Goal: Task Accomplishment & Management: Manage account settings

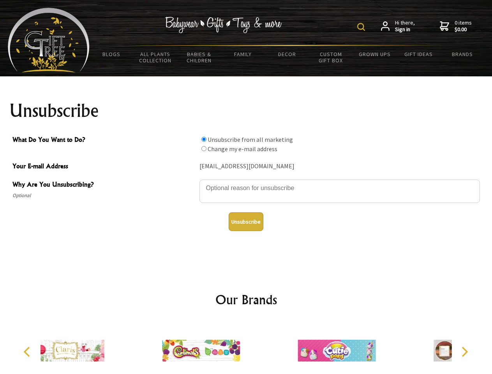
click at [363, 27] on img at bounding box center [362, 27] width 8 height 8
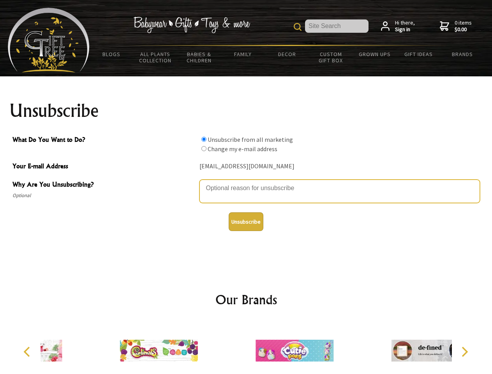
click at [246, 182] on textarea "Why Are You Unsubscribing?" at bounding box center [340, 191] width 281 height 23
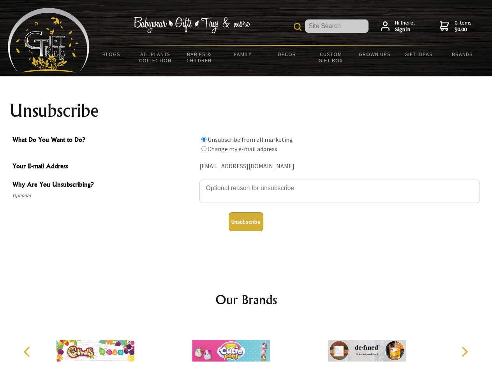
click at [204, 139] on input "What Do You Want to Do?" at bounding box center [204, 139] width 5 height 5
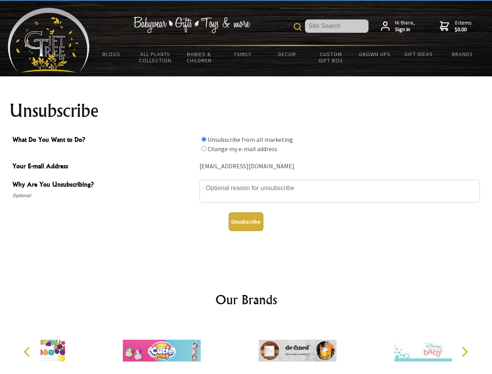
click at [204, 149] on input "What Do You Want to Do?" at bounding box center [204, 148] width 5 height 5
radio input "true"
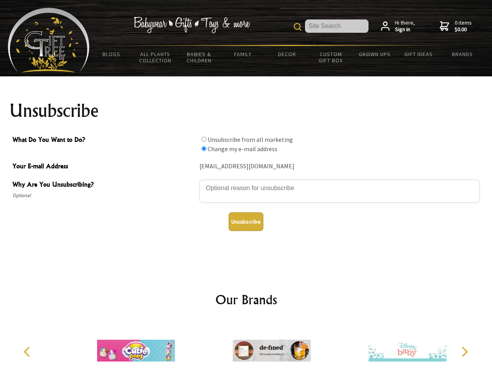
click at [246, 222] on button "Unsubscribe" at bounding box center [246, 222] width 35 height 19
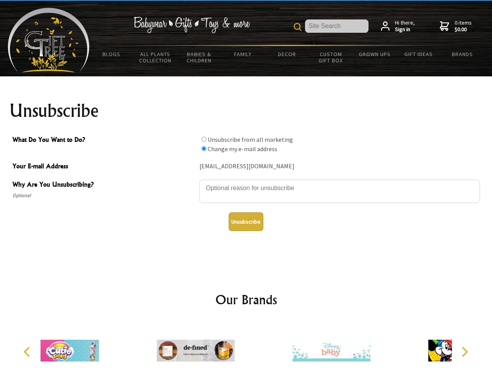
click at [246, 348] on div at bounding box center [196, 352] width 136 height 61
click at [28, 352] on icon "Previous" at bounding box center [28, 352] width 10 height 10
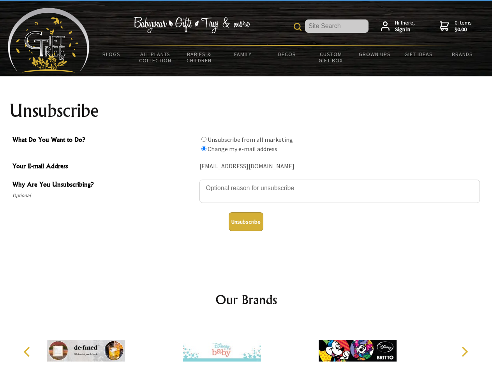
click at [465, 352] on icon "Next" at bounding box center [464, 352] width 10 height 10
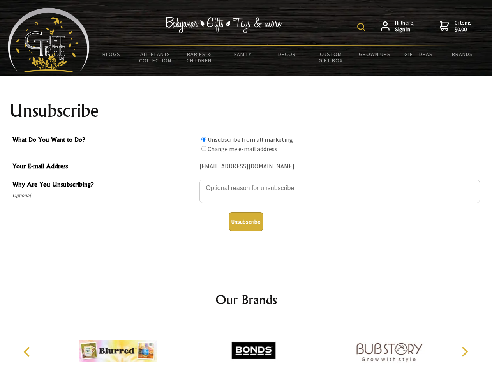
click at [363, 27] on img at bounding box center [362, 27] width 8 height 8
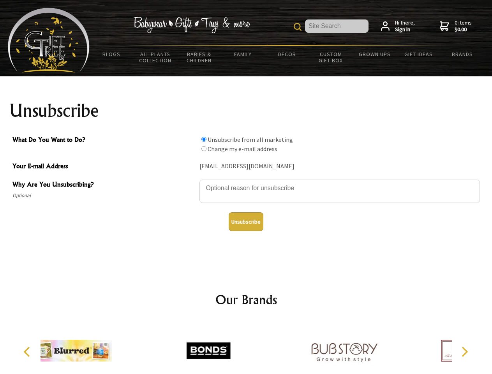
click at [246, 182] on textarea "Why Are You Unsubscribing?" at bounding box center [340, 191] width 281 height 23
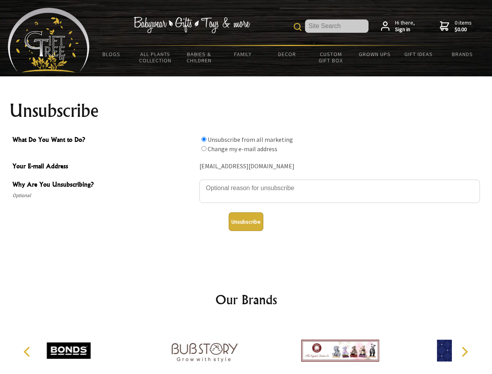
click at [204, 139] on input "What Do You Want to Do?" at bounding box center [204, 139] width 5 height 5
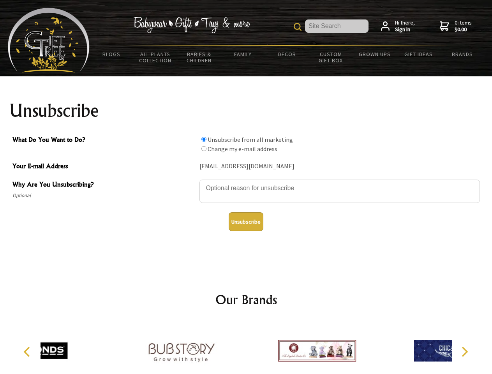
click at [204, 149] on input "What Do You Want to Do?" at bounding box center [204, 148] width 5 height 5
radio input "true"
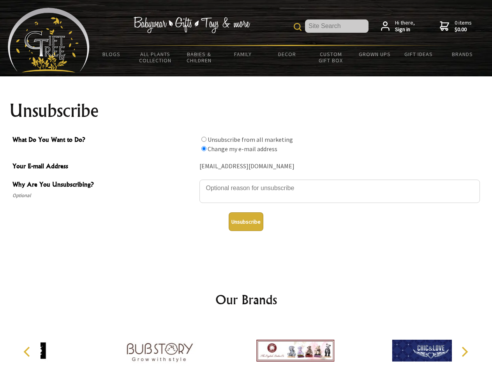
click at [246, 222] on button "Unsubscribe" at bounding box center [246, 222] width 35 height 19
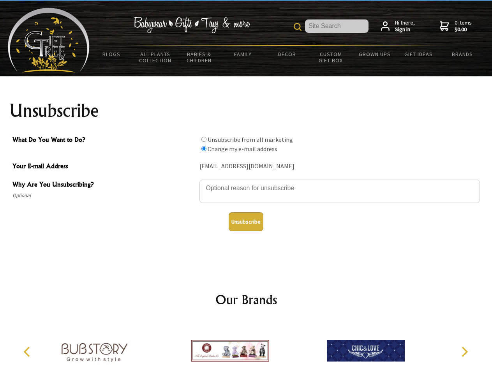
click at [28, 352] on icon "Previous" at bounding box center [28, 352] width 10 height 10
click at [465, 352] on icon "Next" at bounding box center [464, 352] width 10 height 10
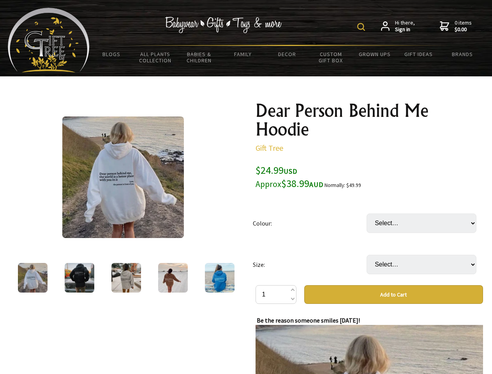
click at [363, 27] on img at bounding box center [362, 27] width 8 height 8
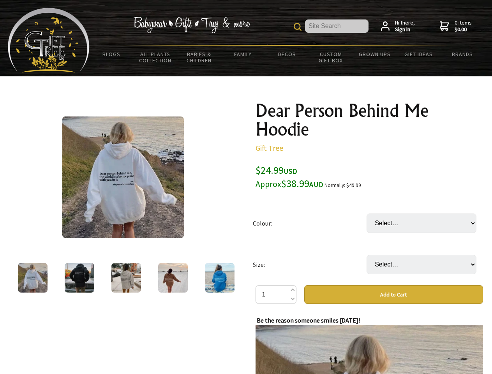
click at [123, 177] on img at bounding box center [123, 178] width 122 height 122
